Goal: Check status

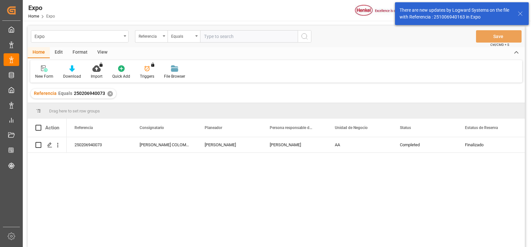
click at [109, 94] on div "✕" at bounding box center [110, 94] width 6 height 6
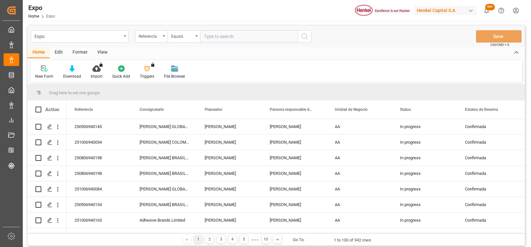
click at [241, 36] on input "text" at bounding box center [249, 36] width 98 height 12
paste input "251006960014"
type input "251006960014"
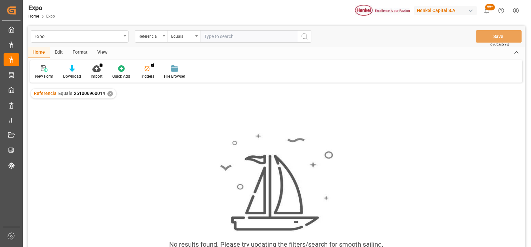
click at [109, 95] on div "✕" at bounding box center [110, 94] width 6 height 6
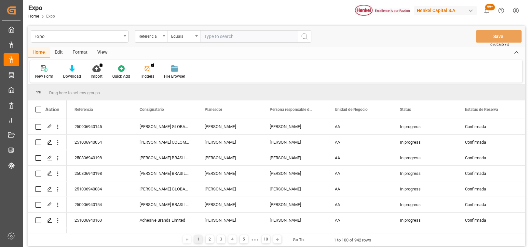
click at [247, 40] on input "text" at bounding box center [249, 36] width 98 height 12
paste input "251006960014"
type input "251006960014"
type input "ç"
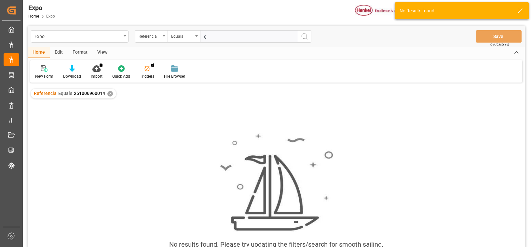
click at [247, 40] on input "ç" at bounding box center [249, 36] width 98 height 12
type input "251006960014"
click at [110, 91] on div "✕" at bounding box center [110, 94] width 6 height 6
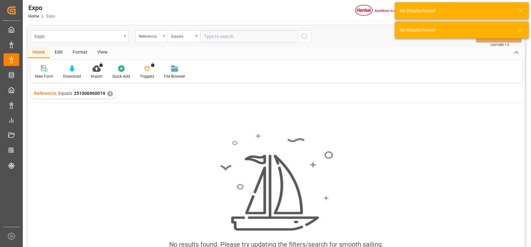
click at [134, 133] on div "No results found. Please try updating the filters/search for smooth sailing." at bounding box center [276, 194] width 497 height 133
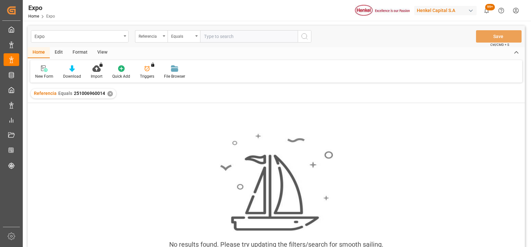
drag, startPoint x: 86, startPoint y: 190, endPoint x: 112, endPoint y: 170, distance: 33.0
click at [86, 190] on div "No results found. Please try updating the filters/search for smooth sailing." at bounding box center [276, 194] width 497 height 133
click at [109, 95] on div "✕" at bounding box center [110, 94] width 6 height 6
